Goal: Task Accomplishment & Management: Use online tool/utility

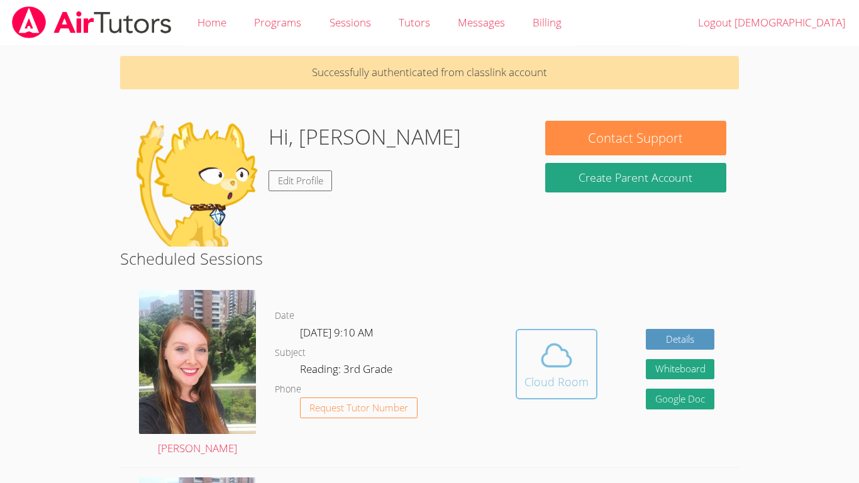
click at [537, 339] on span at bounding box center [556, 354] width 64 height 35
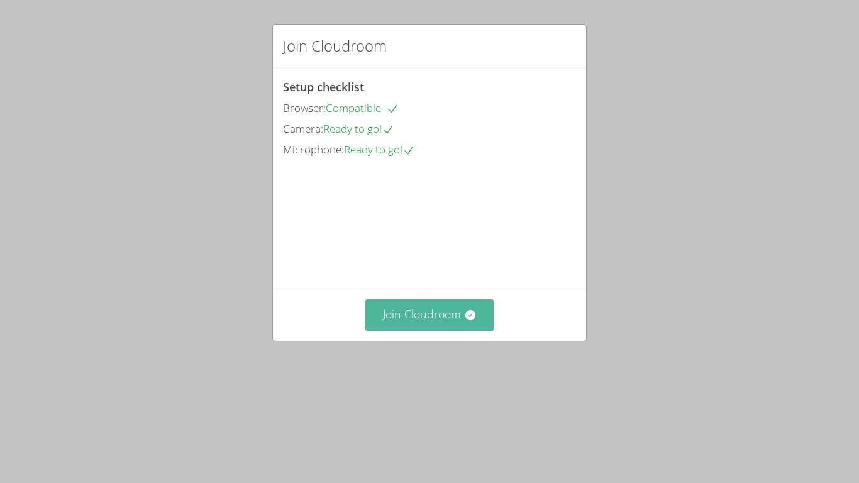
click at [444, 330] on button "Join Cloudroom" at bounding box center [429, 314] width 129 height 31
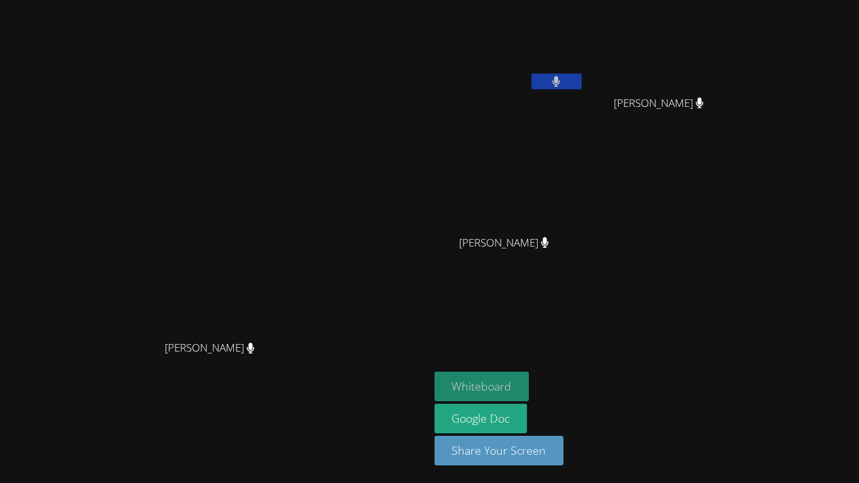
click at [529, 380] on button "Whiteboard" at bounding box center [481, 386] width 95 height 30
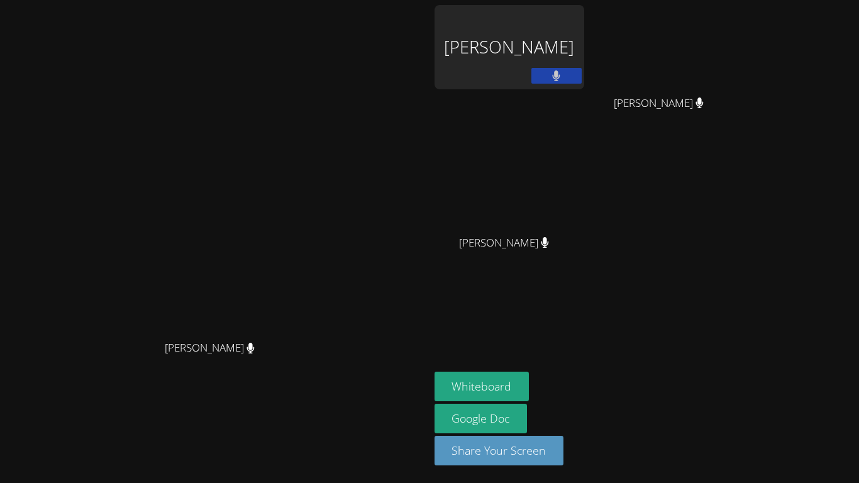
click at [574, 28] on div "Isaiah Francisco" at bounding box center [509, 47] width 150 height 84
click at [529, 383] on button "Whiteboard" at bounding box center [481, 386] width 95 height 30
click at [581, 85] on div at bounding box center [556, 77] width 50 height 19
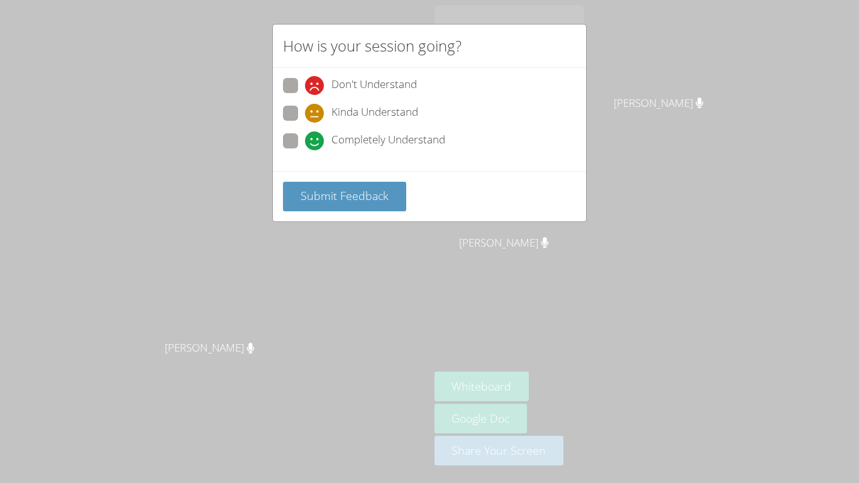
click at [522, 266] on div "How is your session going? Don't Understand Kinda Understand Completely Underst…" at bounding box center [429, 241] width 859 height 483
click at [337, 145] on span "Completely Understand" at bounding box center [388, 140] width 114 height 19
click at [316, 144] on input "Completely Understand" at bounding box center [310, 138] width 11 height 11
radio input "true"
click at [356, 192] on span "Submit Feedback" at bounding box center [344, 195] width 88 height 15
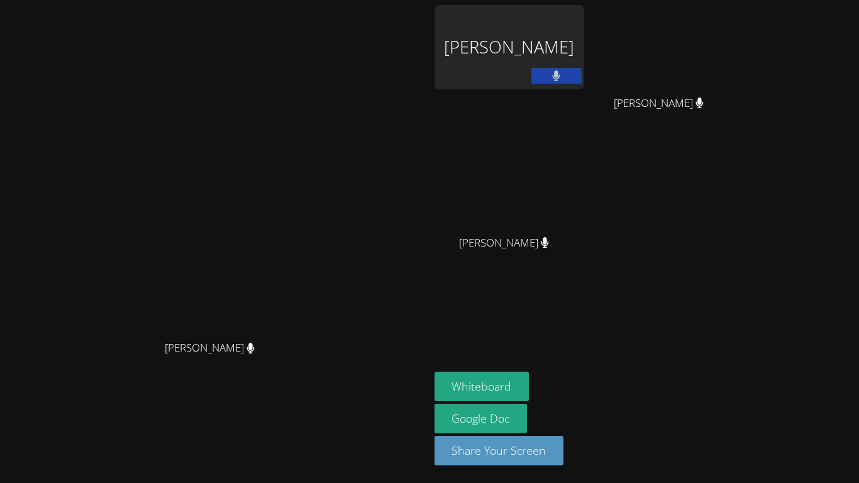
click at [703, 103] on icon at bounding box center [700, 102] width 8 height 11
